Goal: Transaction & Acquisition: Book appointment/travel/reservation

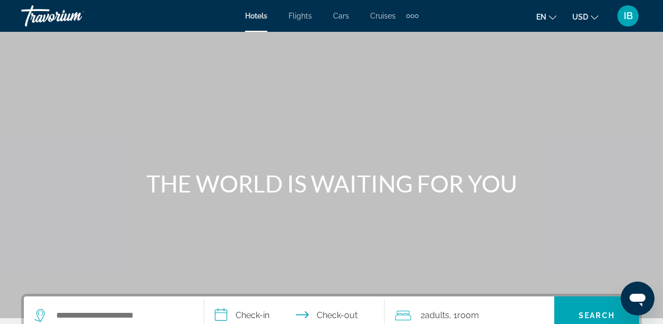
click at [593, 16] on icon "Change currency" at bounding box center [594, 17] width 7 height 7
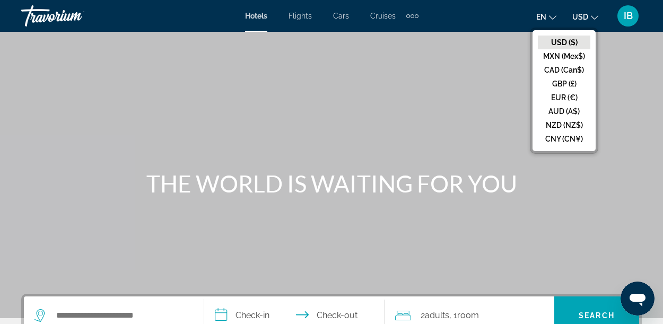
click at [581, 72] on button "CAD (Can$)" at bounding box center [564, 70] width 52 height 14
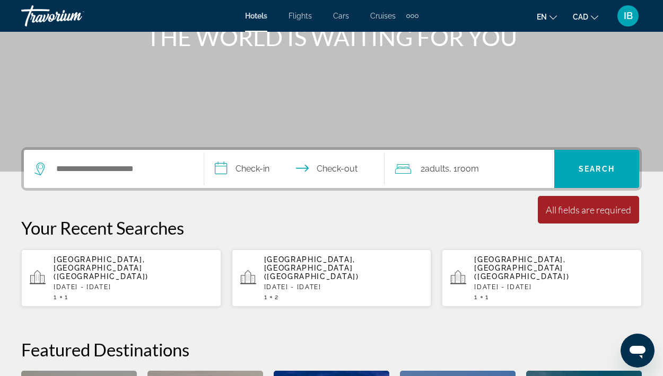
scroll to position [153, 0]
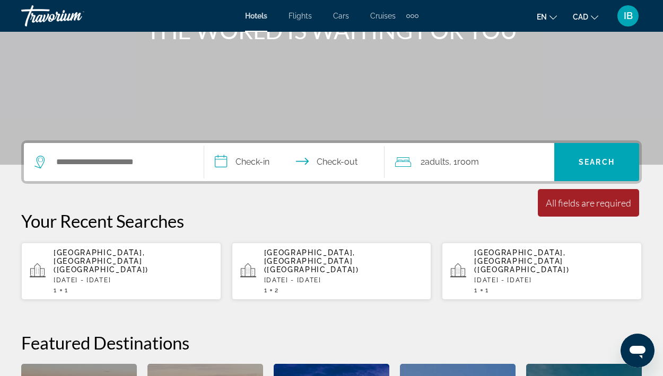
click at [146, 277] on p "[DATE] - [DATE]" at bounding box center [133, 280] width 159 height 7
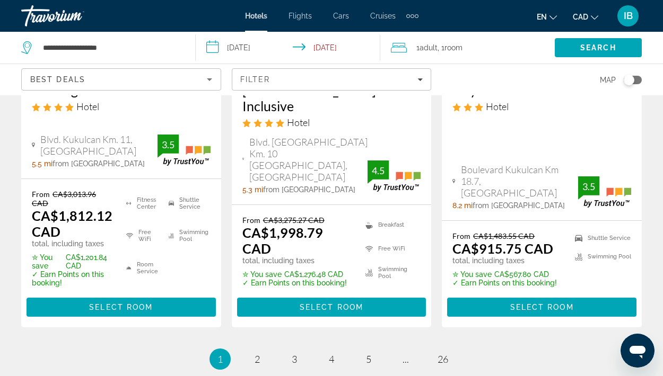
scroll to position [1607, 0]
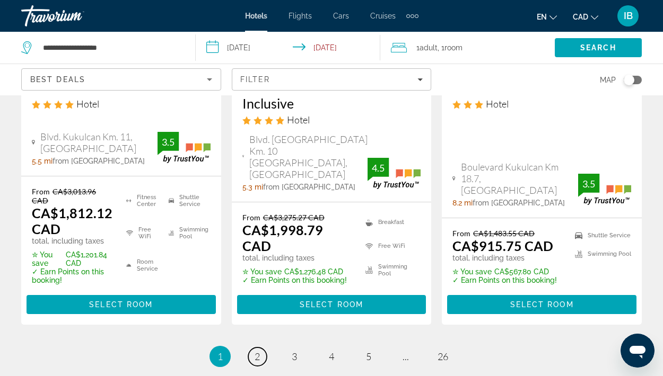
click at [257, 323] on span "2" at bounding box center [257, 357] width 5 height 12
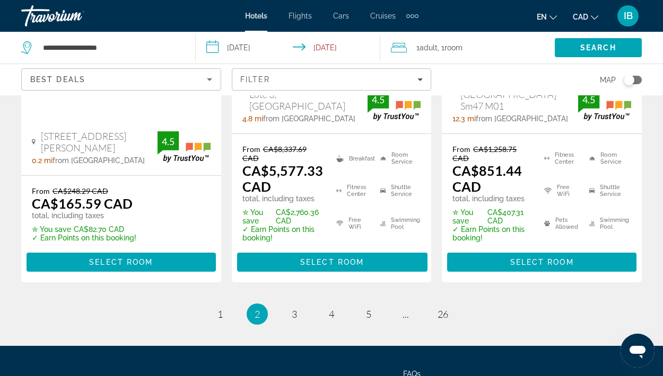
scroll to position [1717, 0]
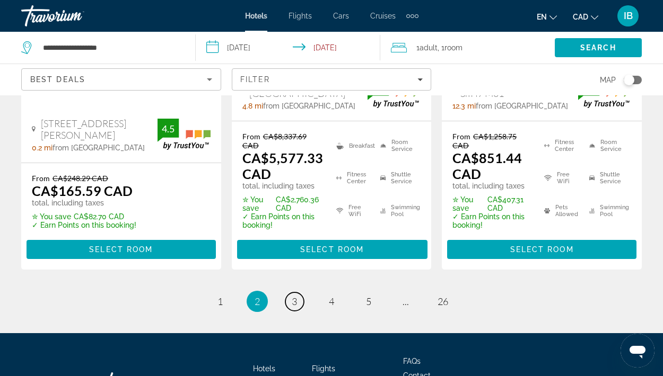
click at [294, 296] on span "3" at bounding box center [294, 302] width 5 height 12
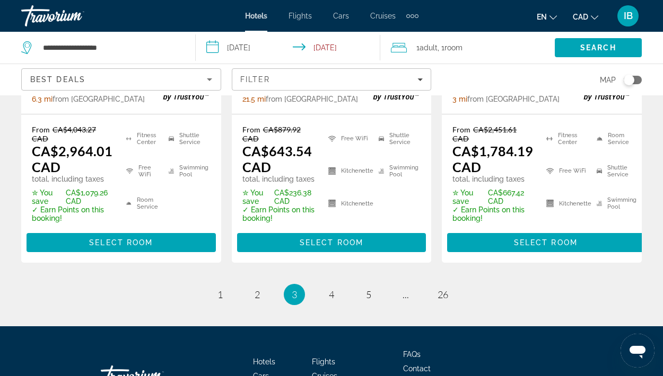
scroll to position [1649, 0]
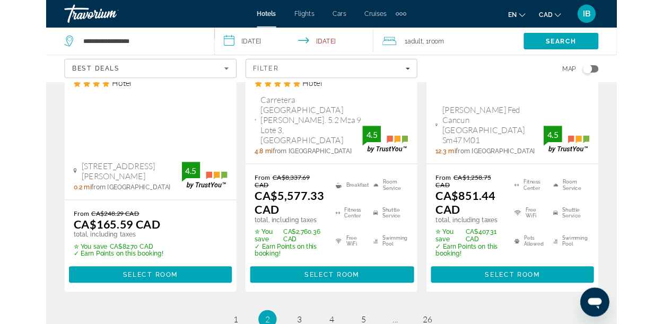
scroll to position [32, 0]
